Goal: Information Seeking & Learning: Learn about a topic

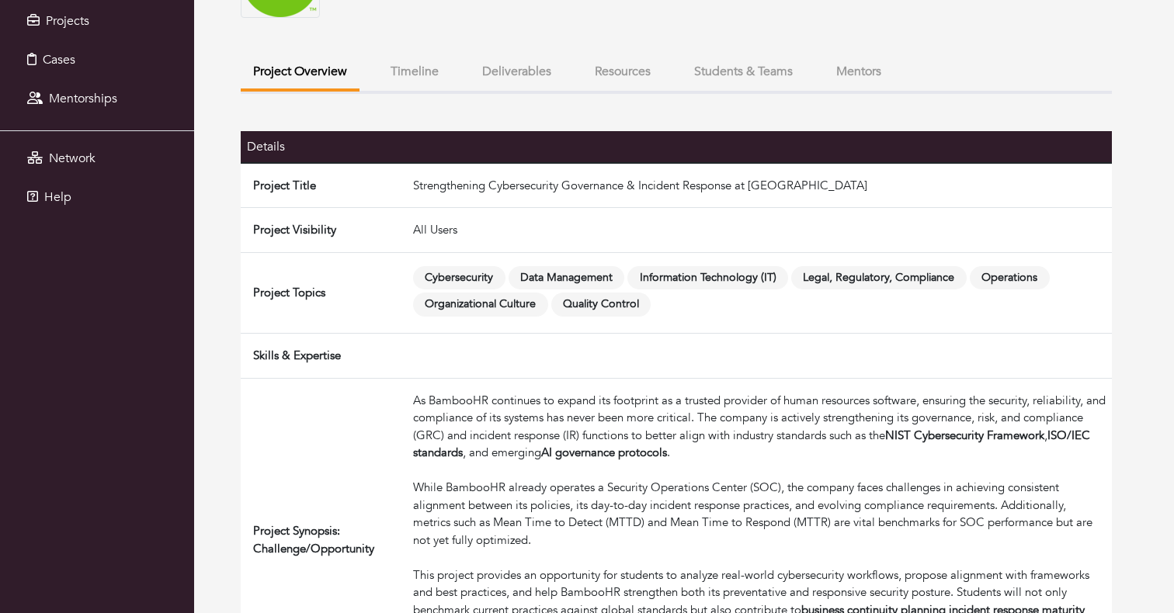
scroll to position [186, 0]
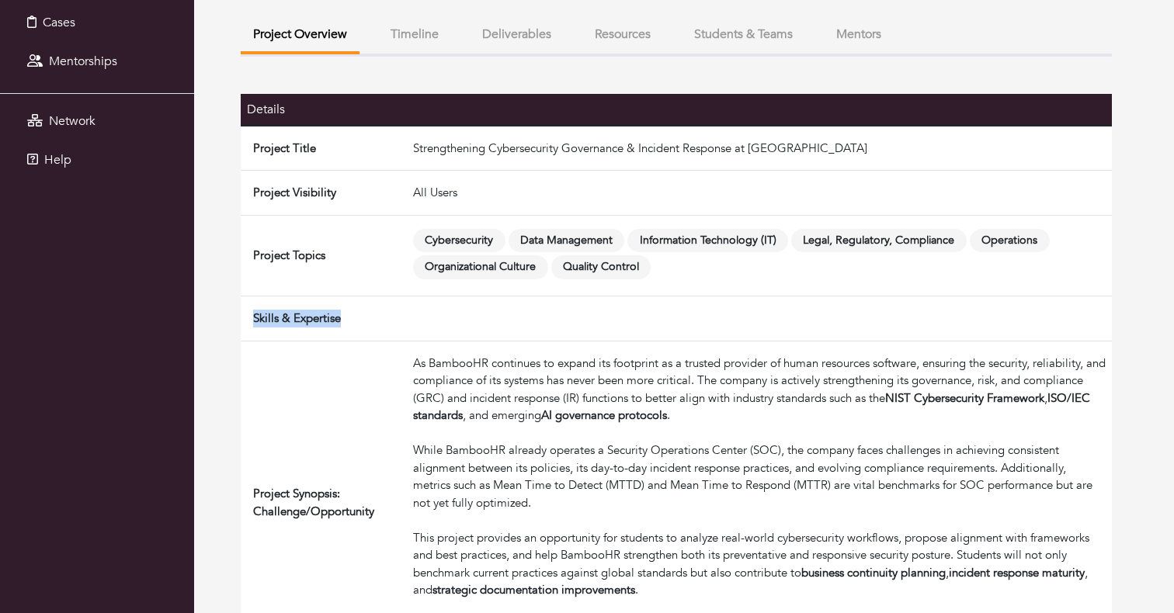
drag, startPoint x: 248, startPoint y: 321, endPoint x: 418, endPoint y: 321, distance: 169.2
click at [418, 321] on tr "Skills & Expertise" at bounding box center [676, 318] width 871 height 45
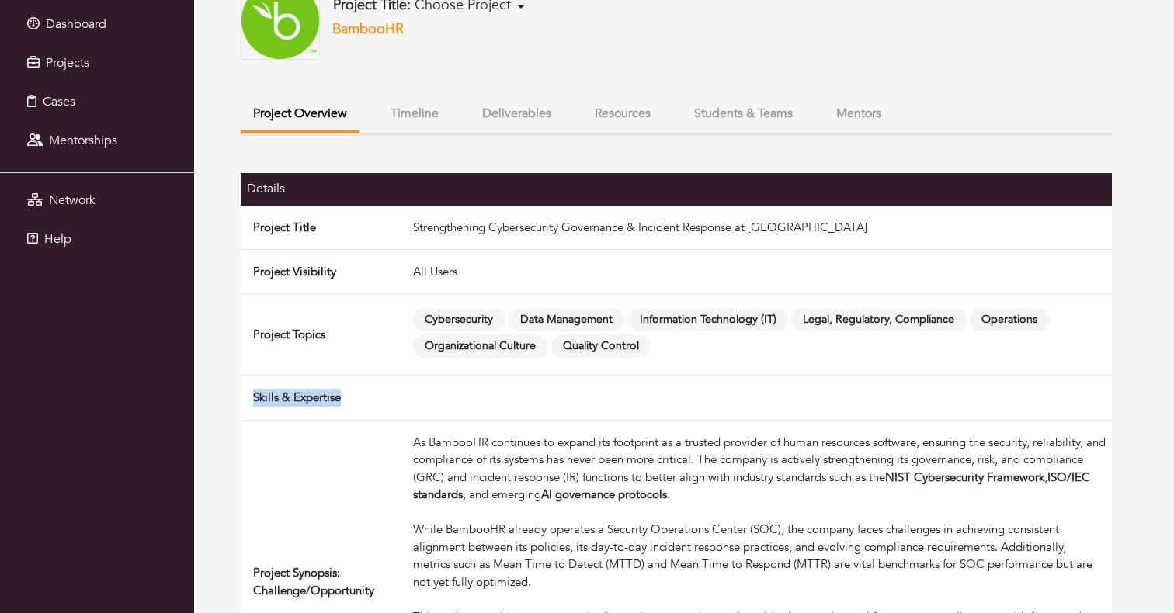
scroll to position [0, 0]
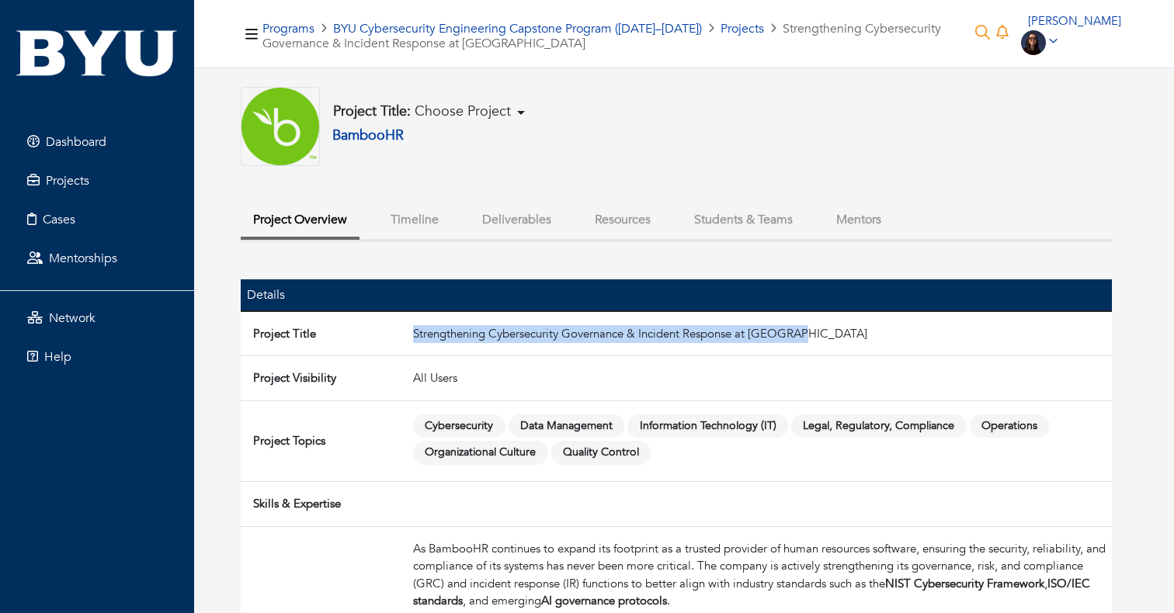
drag, startPoint x: 496, startPoint y: 333, endPoint x: 983, endPoint y: 333, distance: 486.6
click at [983, 333] on td "Strengthening Cybersecurity Governance & Incident Response at BambooHR" at bounding box center [759, 333] width 705 height 45
copy td "Strengthening Cybersecurity Governance & Incident Response at BambooHR"
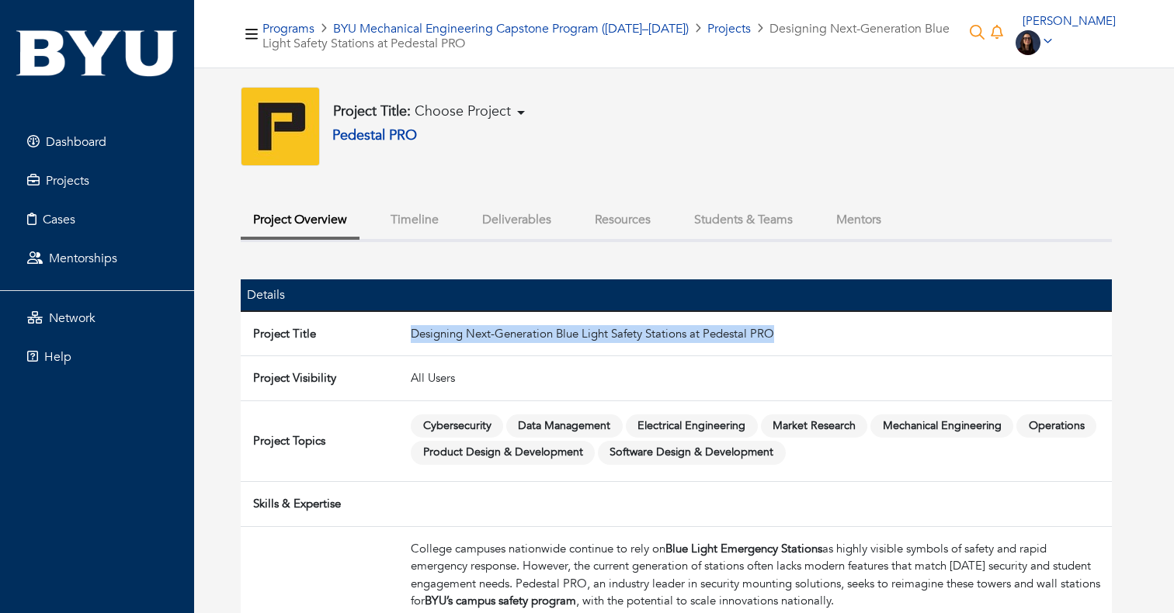
drag, startPoint x: 409, startPoint y: 330, endPoint x: 1019, endPoint y: 330, distance: 610.1
click at [1019, 330] on td "Designing Next-Generation Blue Light Safety Stations at Pedestal PRO" at bounding box center [757, 333] width 707 height 45
copy td "Designing Next-Generation Blue Light Safety Stations at Pedestal PRO"
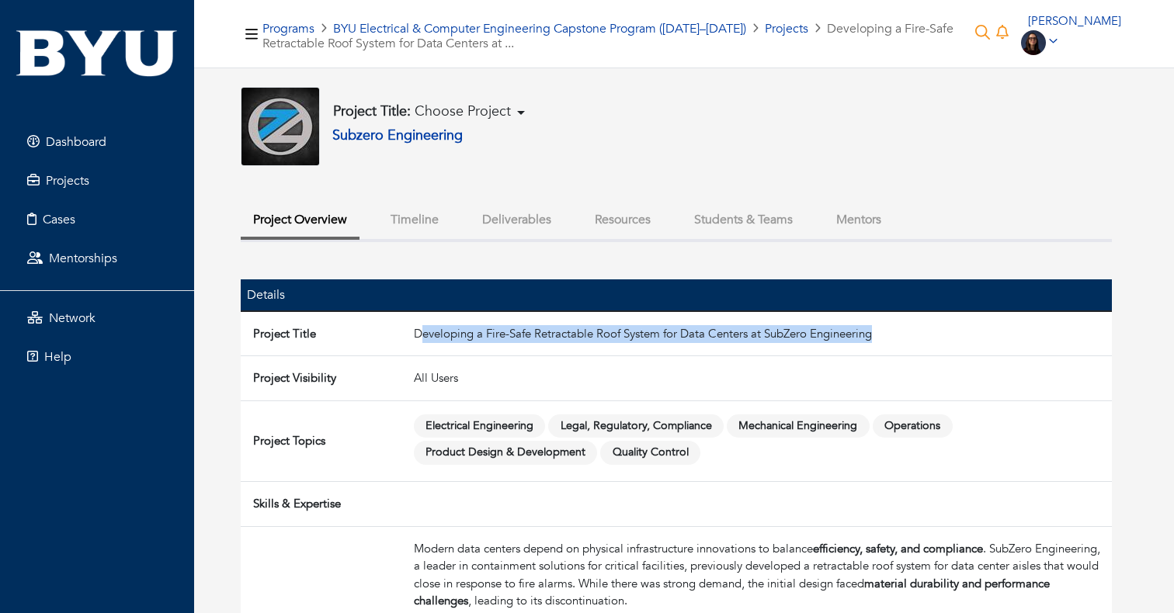
drag, startPoint x: 418, startPoint y: 331, endPoint x: 1017, endPoint y: 331, distance: 598.4
click at [1017, 331] on td "Developing a Fire-Safe Retractable Roof System for Data Centers at SubZero Engi…" at bounding box center [759, 333] width 704 height 45
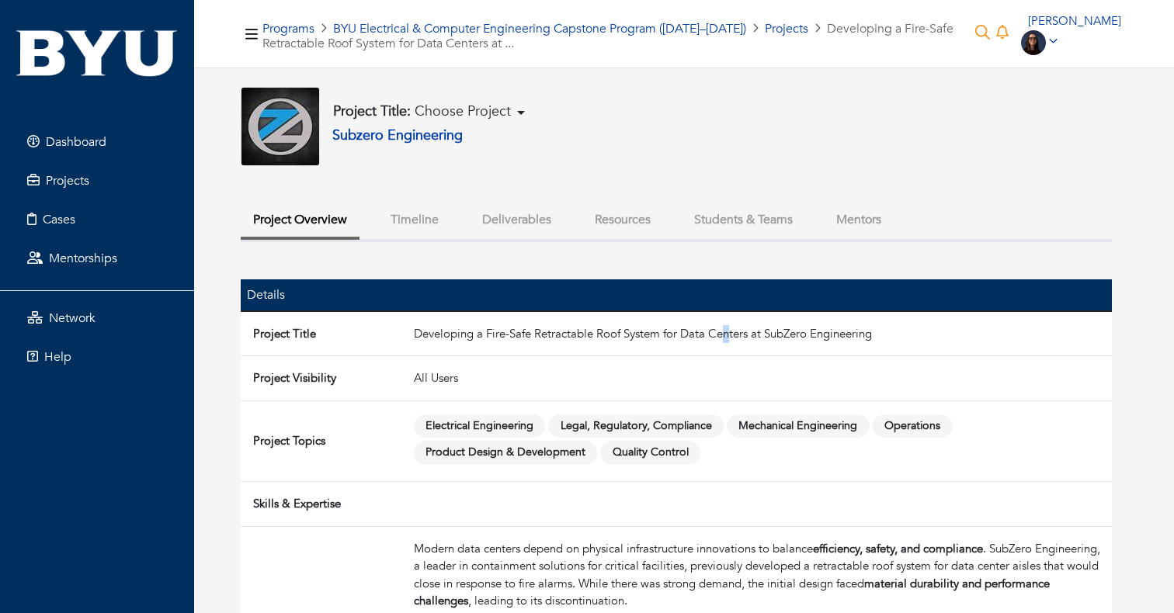
click at [726, 327] on td "Developing a Fire-Safe Retractable Roof System for Data Centers at SubZero Engi…" at bounding box center [759, 333] width 704 height 45
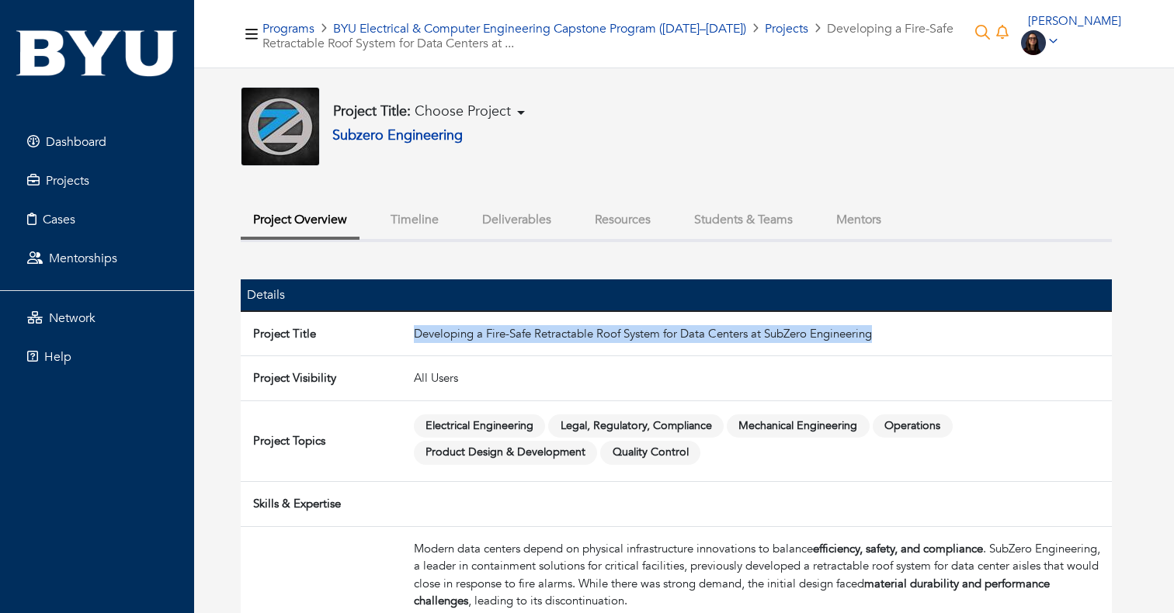
drag, startPoint x: 414, startPoint y: 335, endPoint x: 979, endPoint y: 335, distance: 564.3
click at [979, 335] on td "Developing a Fire-Safe Retractable Roof System for Data Centers at SubZero Engi…" at bounding box center [759, 333] width 704 height 45
copy td "Developing a Fire-Safe Retractable Roof System for Data Centers at SubZero Engi…"
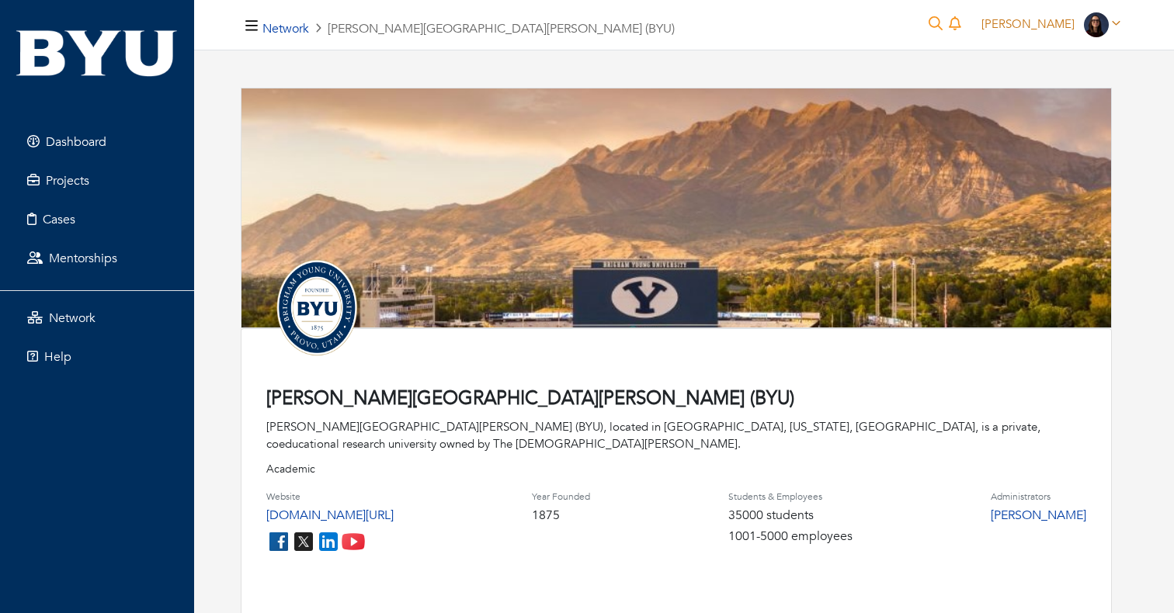
click at [1045, 29] on span "Beatriz Picard" at bounding box center [1027, 24] width 93 height 16
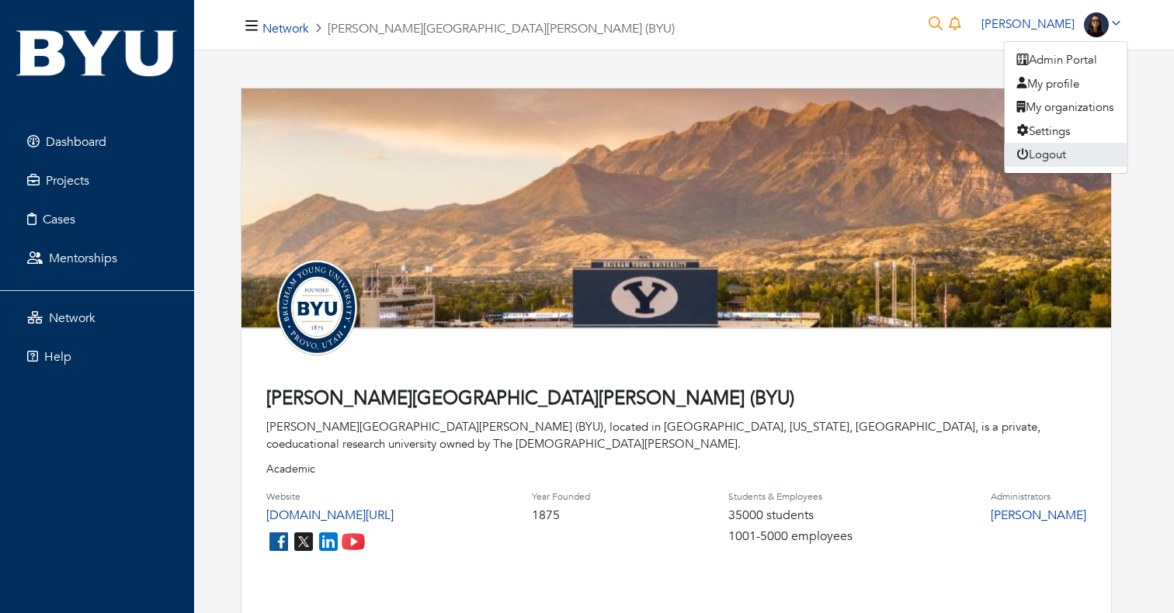
click at [1040, 143] on button "Logout" at bounding box center [1065, 155] width 123 height 24
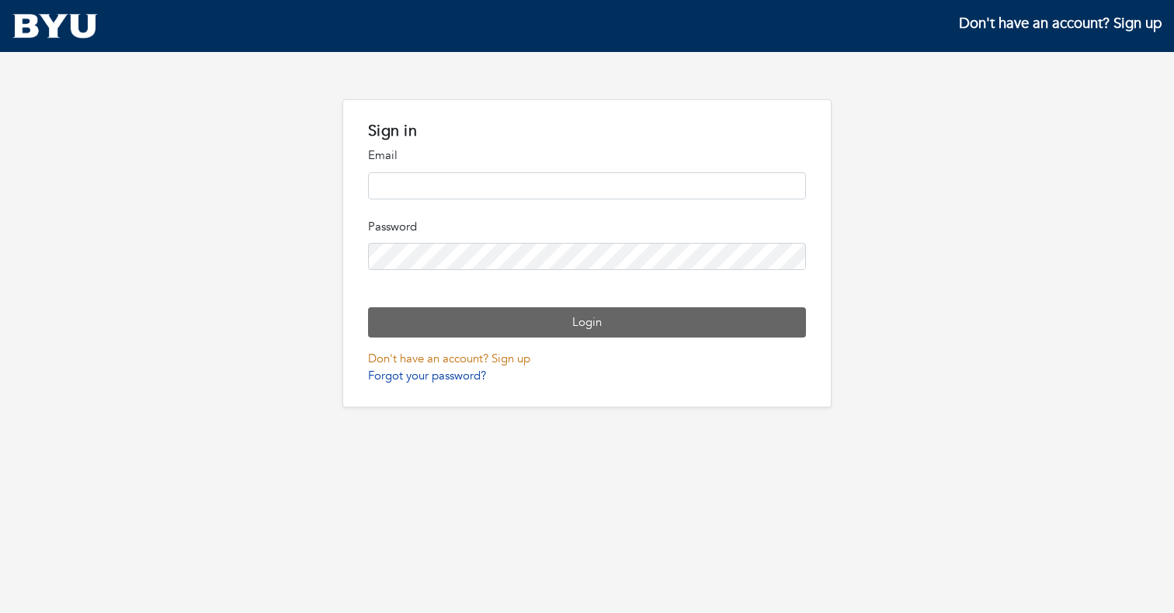
click at [504, 366] on link "Don't have an account? Sign up" at bounding box center [449, 359] width 162 height 16
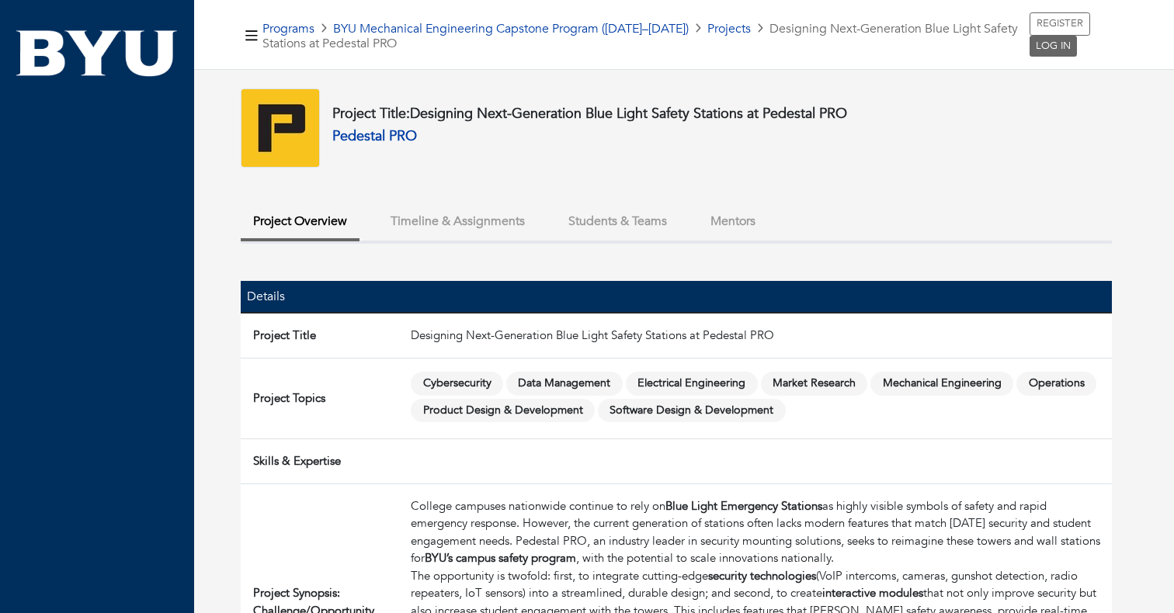
click at [952, 128] on div "Project Title: Designing Next-Generation Blue Light Safety Stations at Pedestal…" at bounding box center [676, 127] width 871 height 79
